Goal: Task Accomplishment & Management: Use online tool/utility

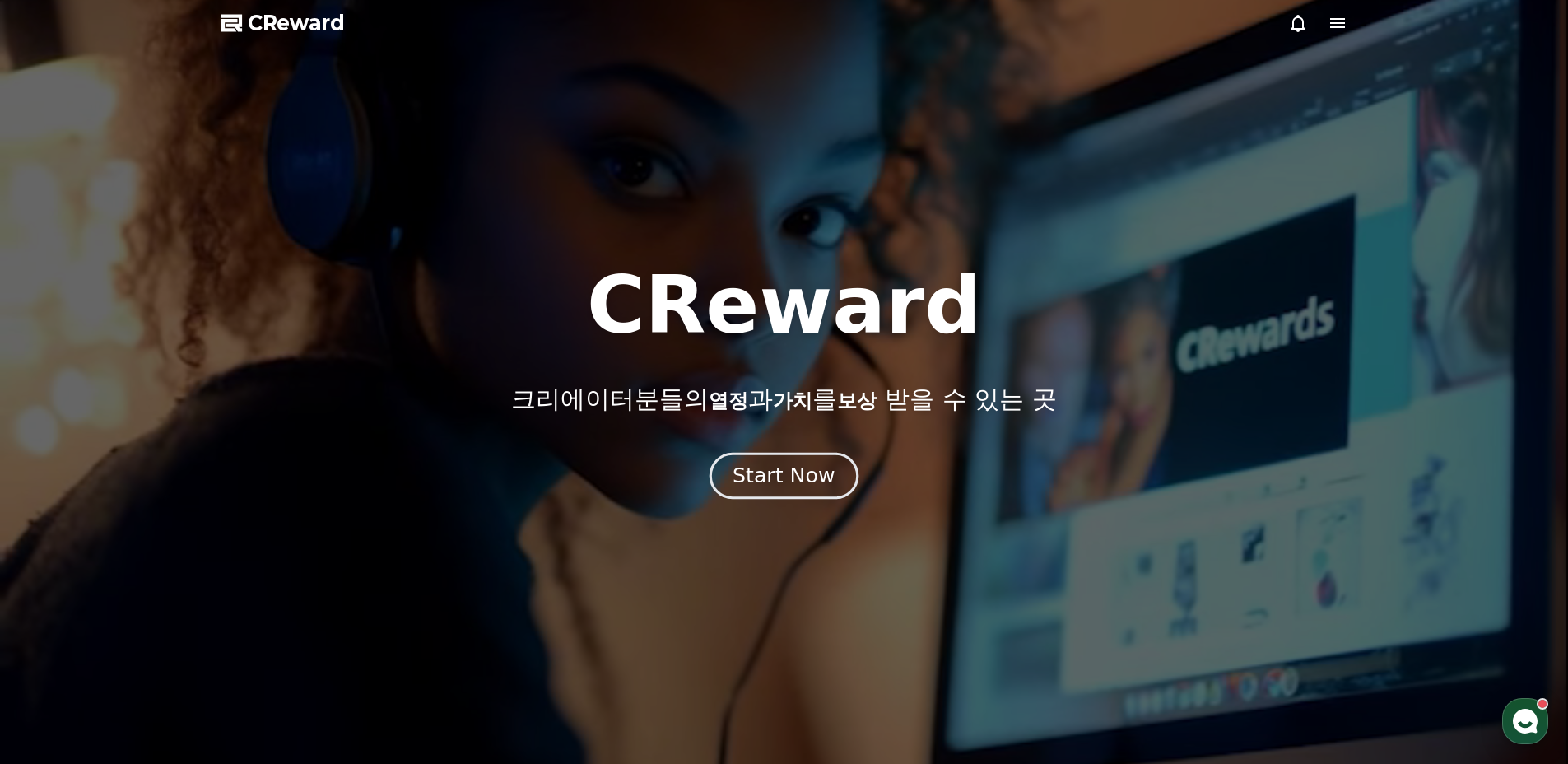
click at [784, 470] on div "Start Now" at bounding box center [783, 476] width 102 height 28
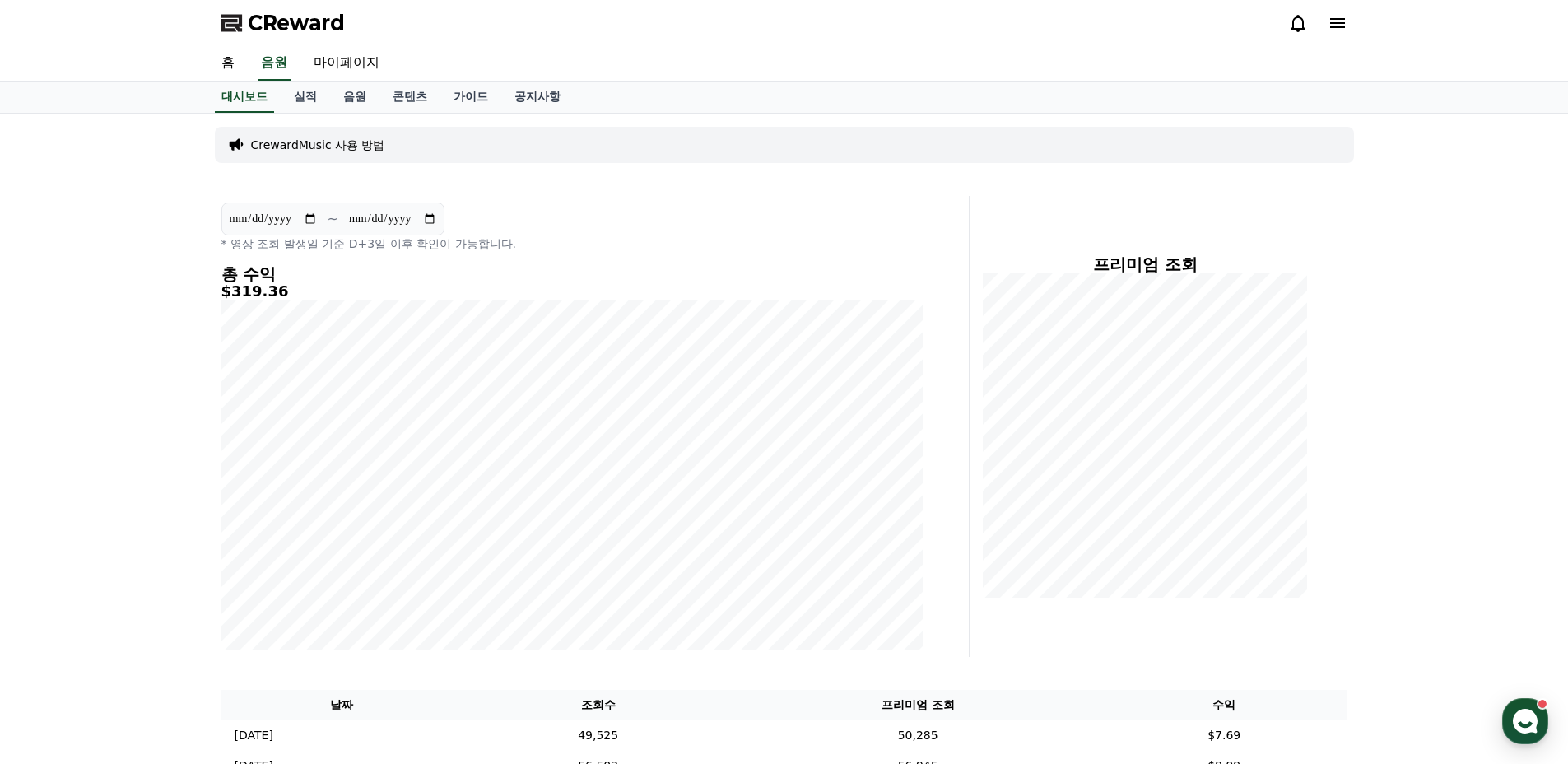
click at [1331, 24] on icon at bounding box center [1337, 23] width 20 height 20
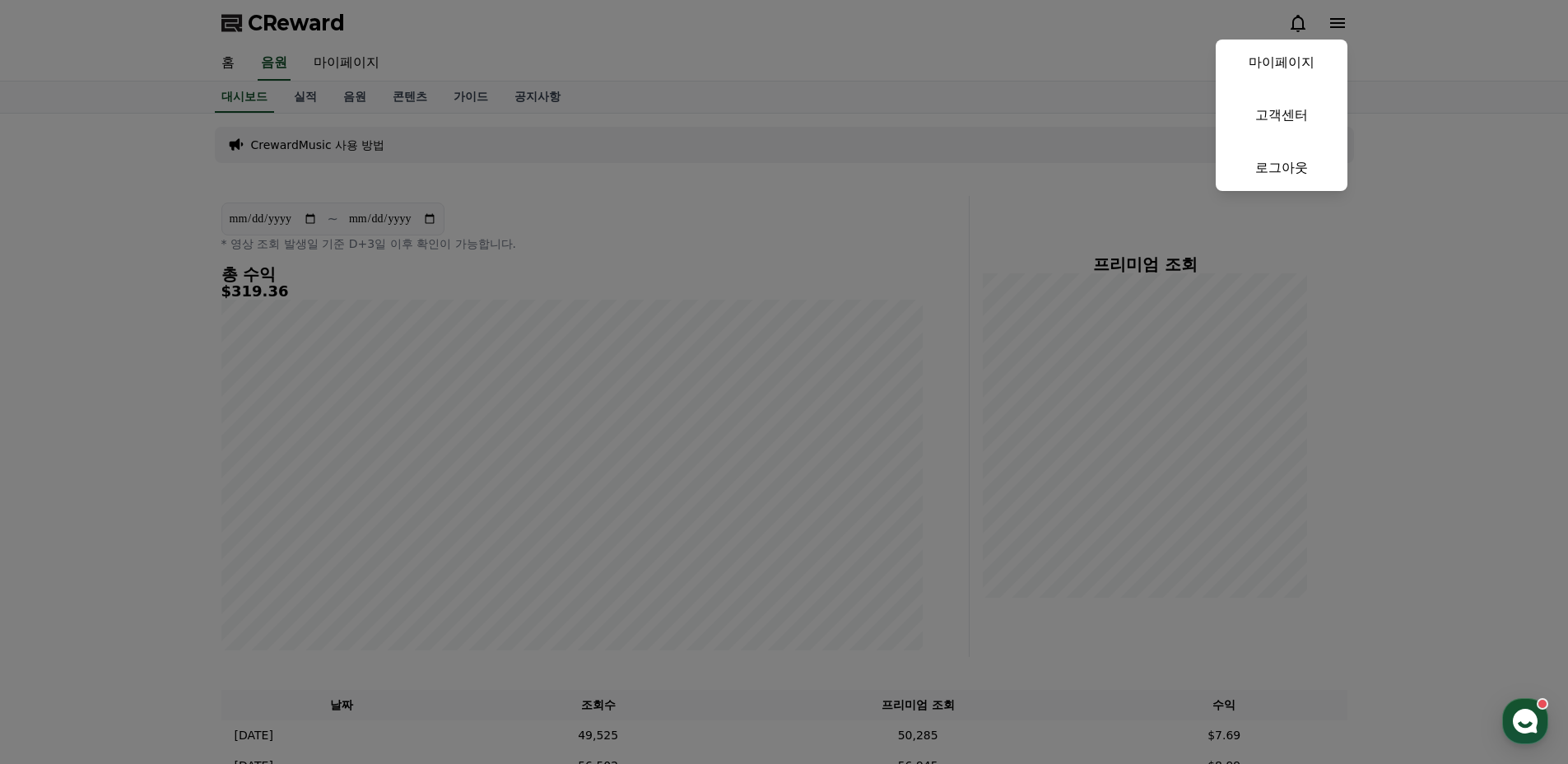
click at [479, 135] on button "close" at bounding box center [784, 382] width 1568 height 764
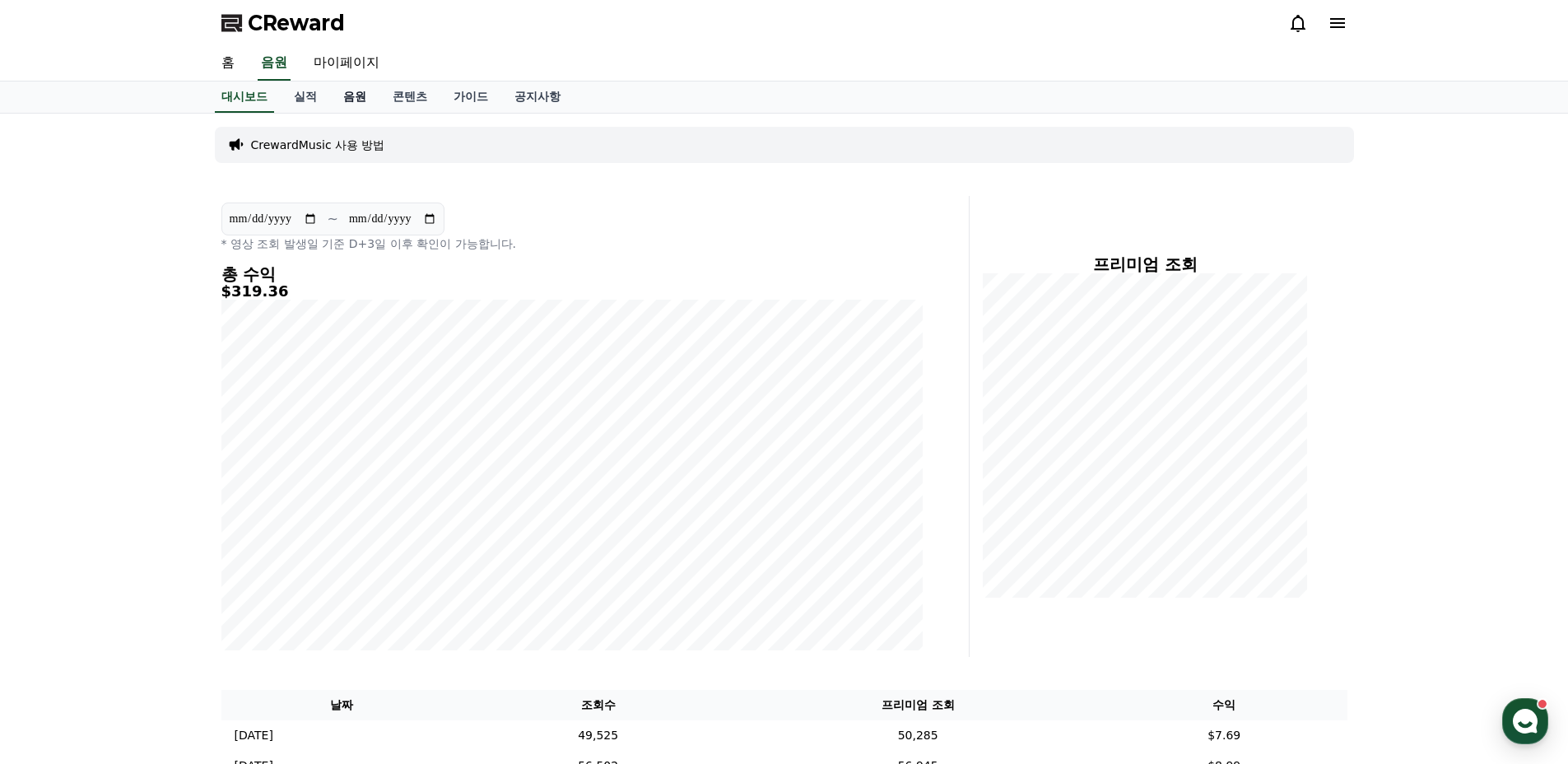
click at [348, 99] on link "음원" at bounding box center [355, 98] width 50 height 31
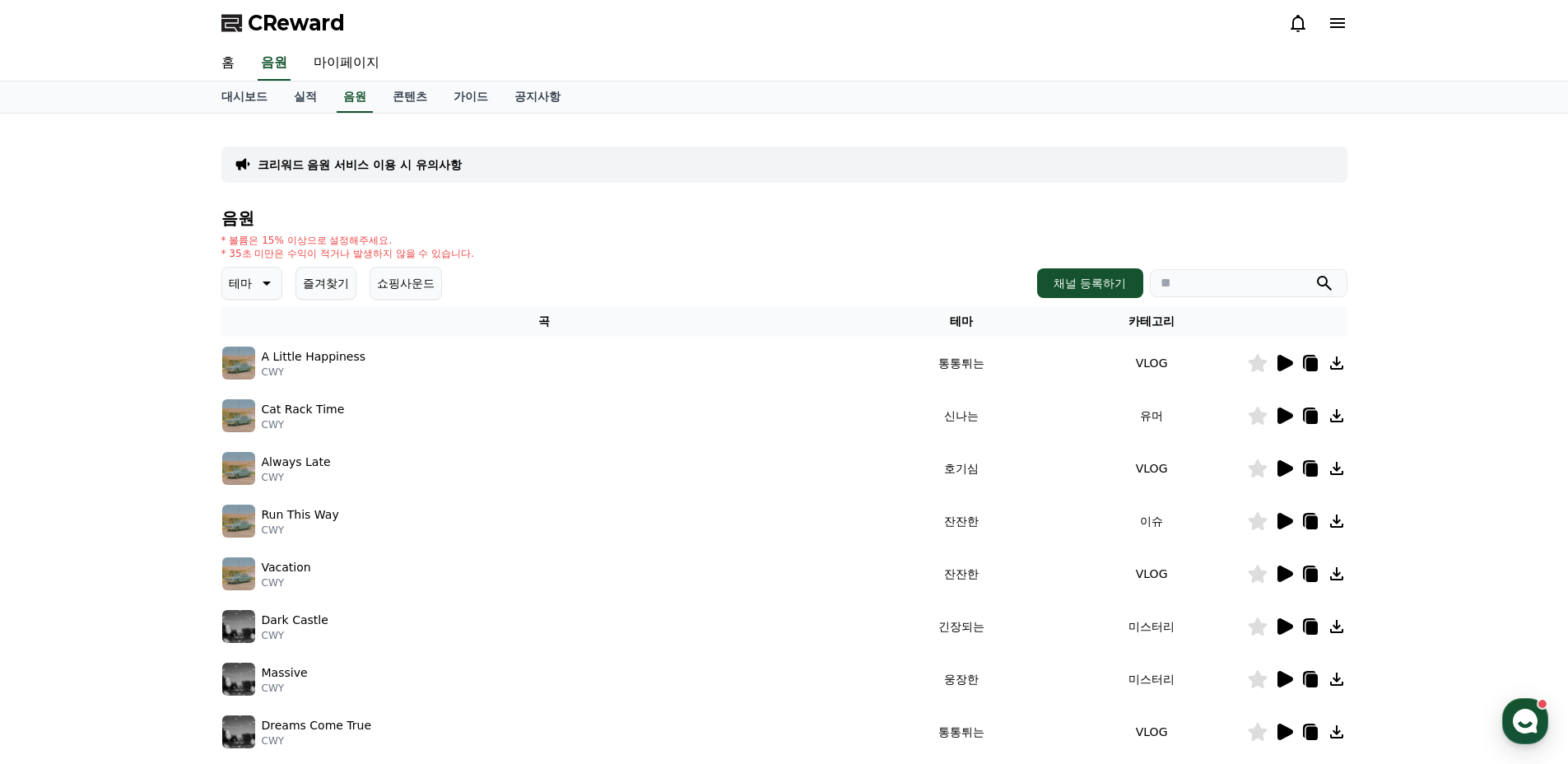
click at [321, 277] on button "즐겨찾기" at bounding box center [326, 283] width 61 height 33
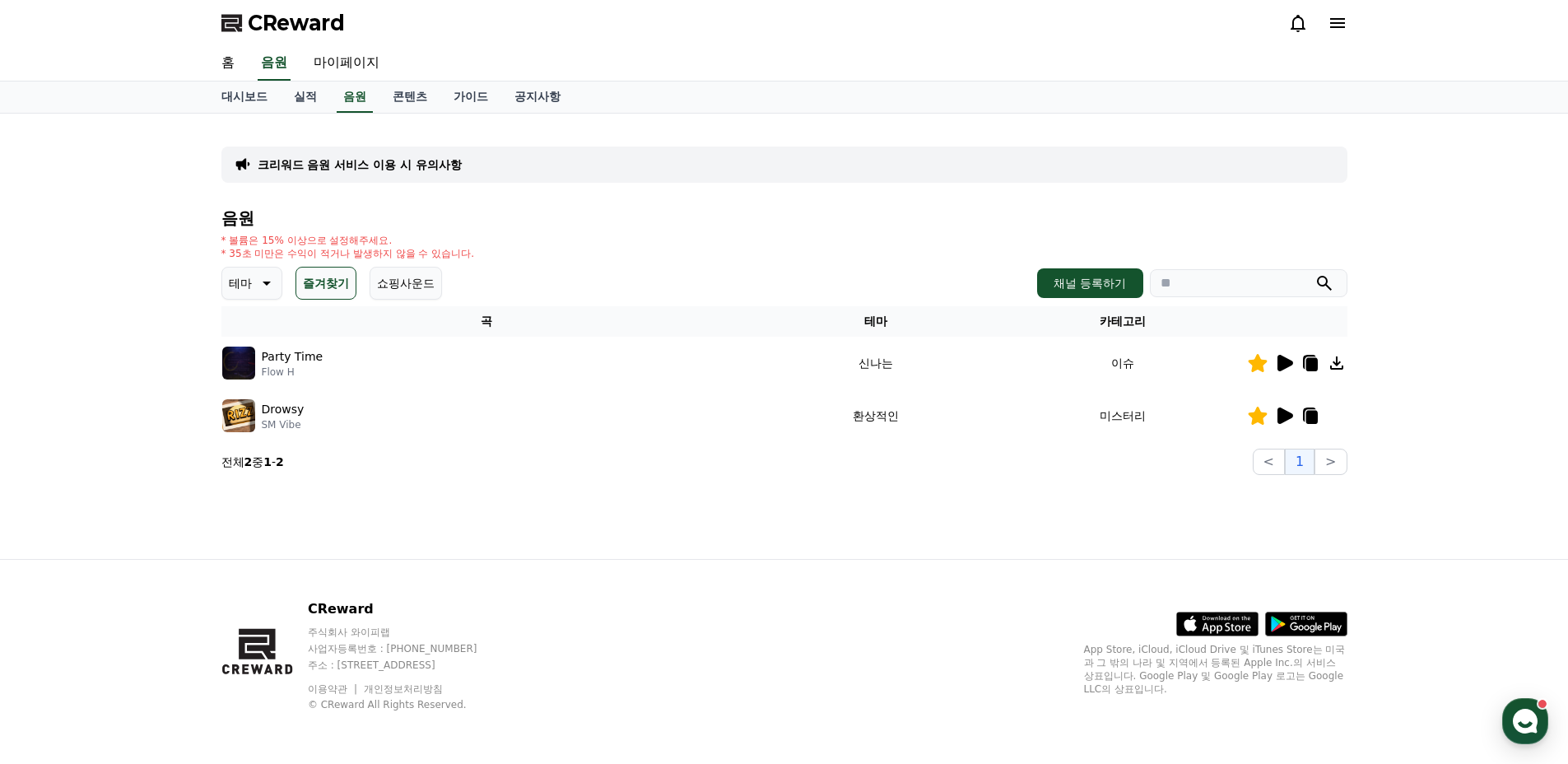
click at [1276, 367] on icon at bounding box center [1284, 362] width 20 height 20
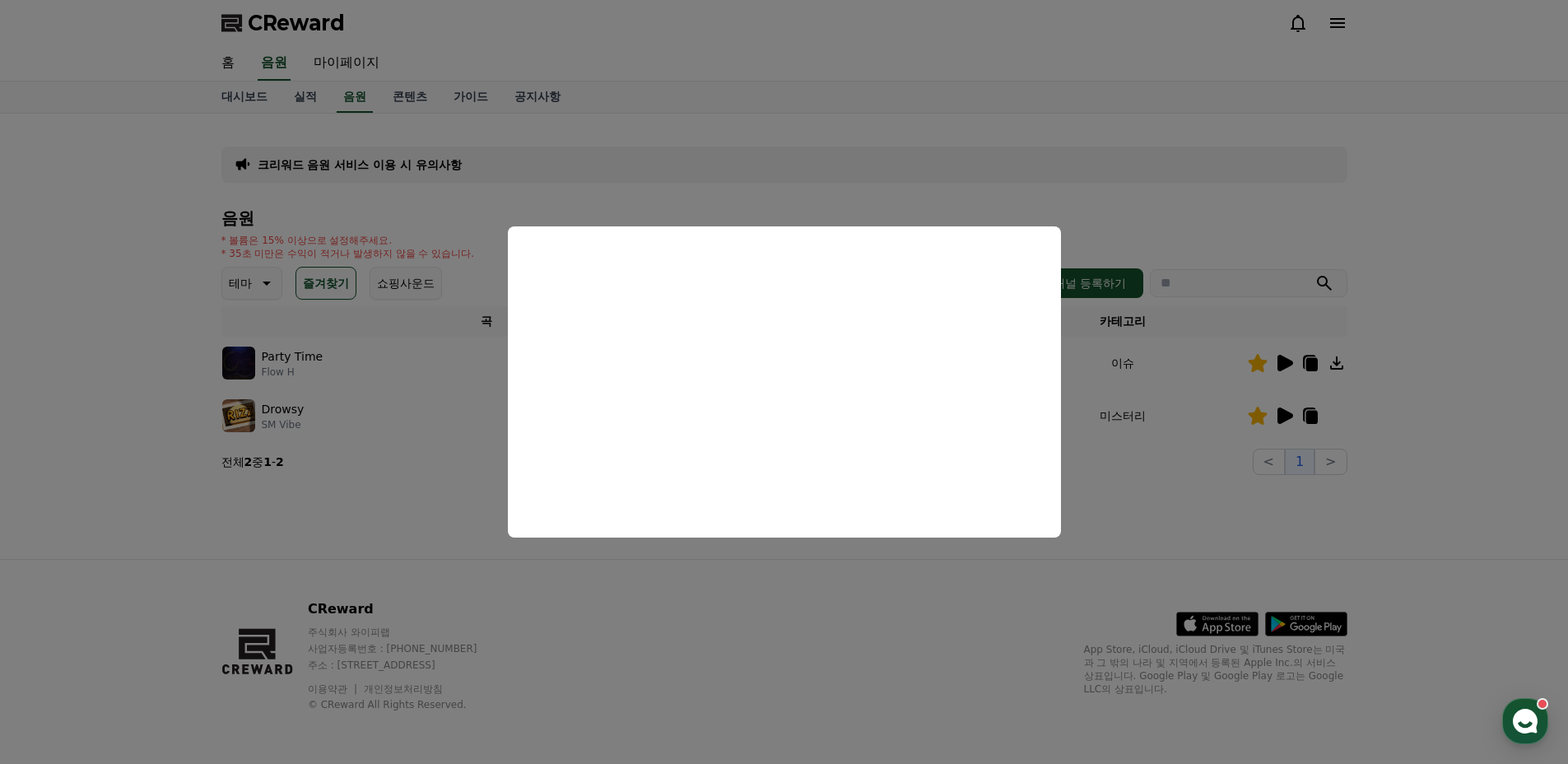
click at [1305, 363] on button "close modal" at bounding box center [784, 382] width 1568 height 764
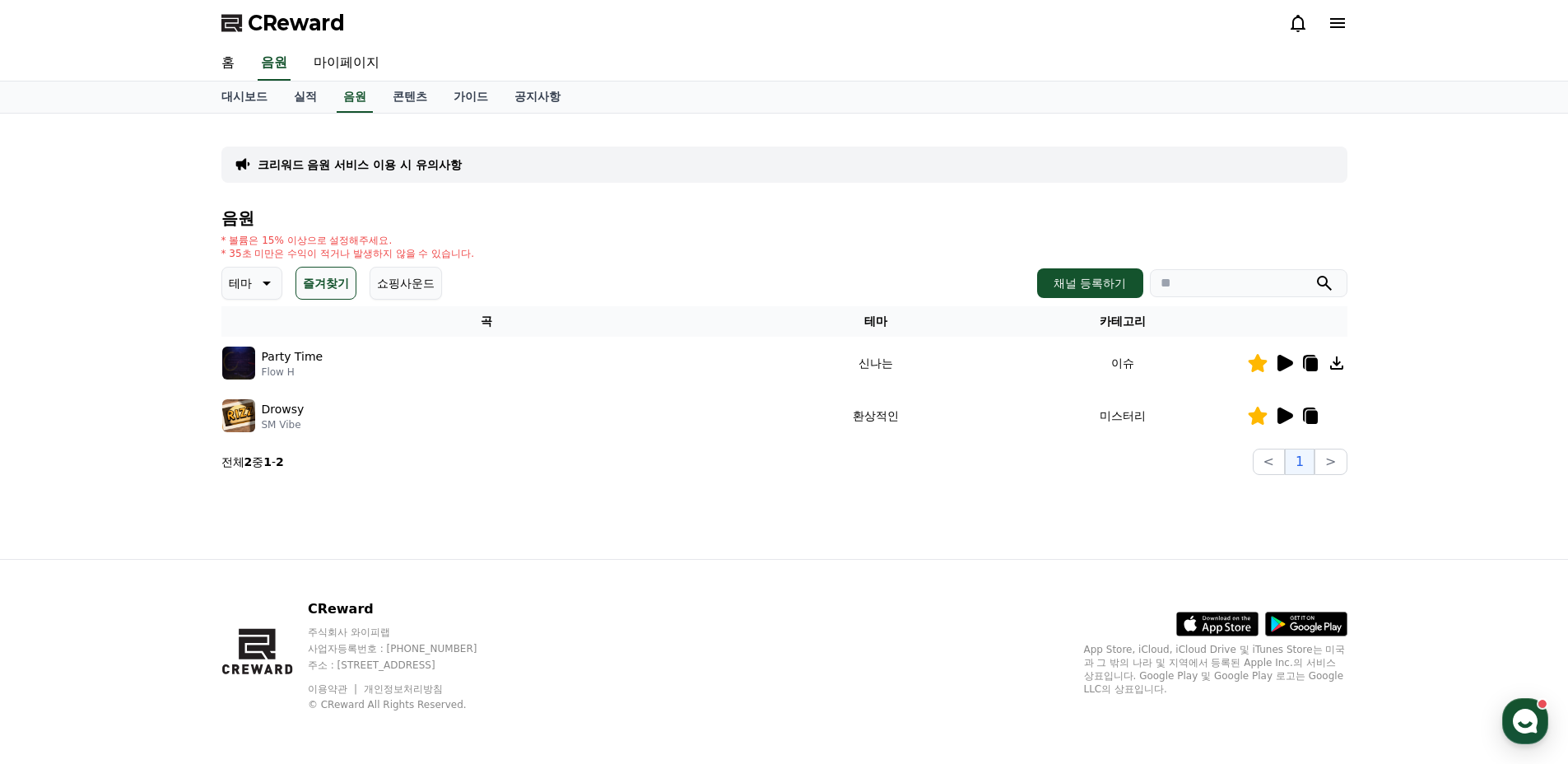
click at [1307, 365] on icon at bounding box center [1311, 364] width 11 height 13
click at [1313, 416] on icon at bounding box center [1311, 416] width 11 height 13
